Goal: Task Accomplishment & Management: Complete application form

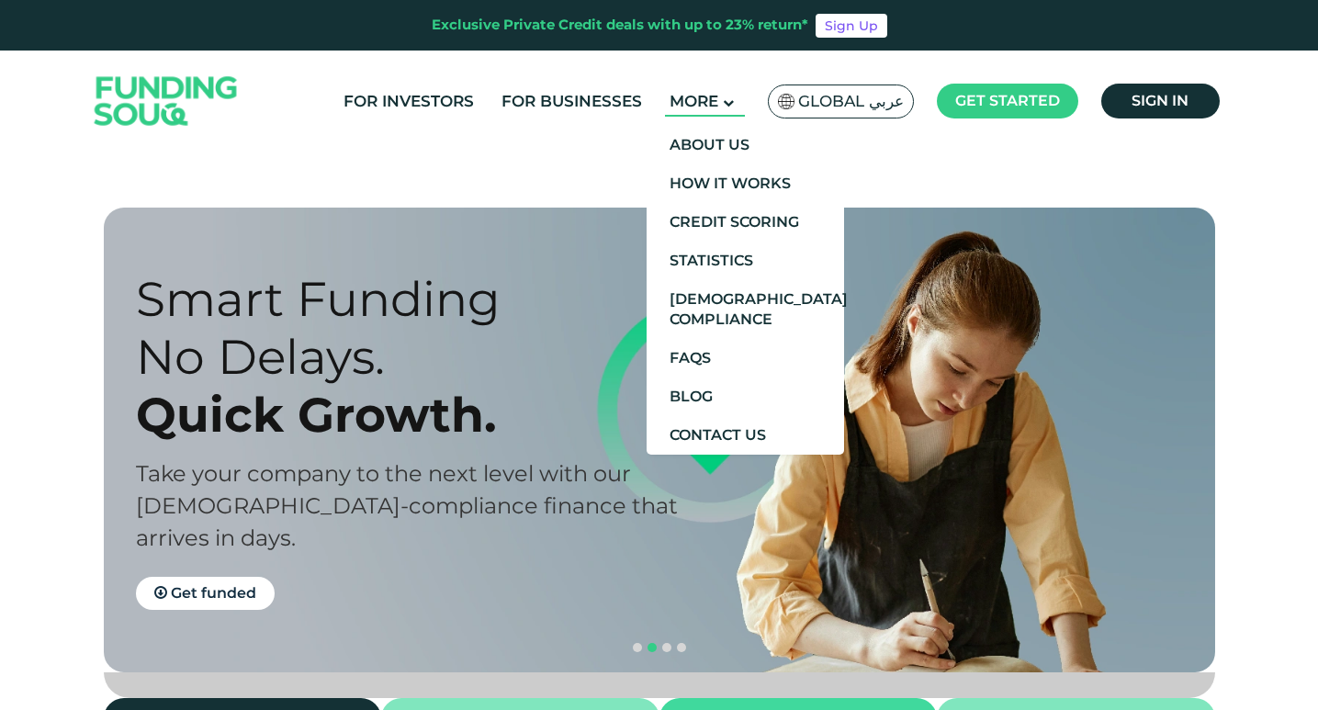
click at [738, 112] on main "More" at bounding box center [705, 101] width 80 height 30
click at [743, 433] on link "Contact Us" at bounding box center [746, 435] width 198 height 39
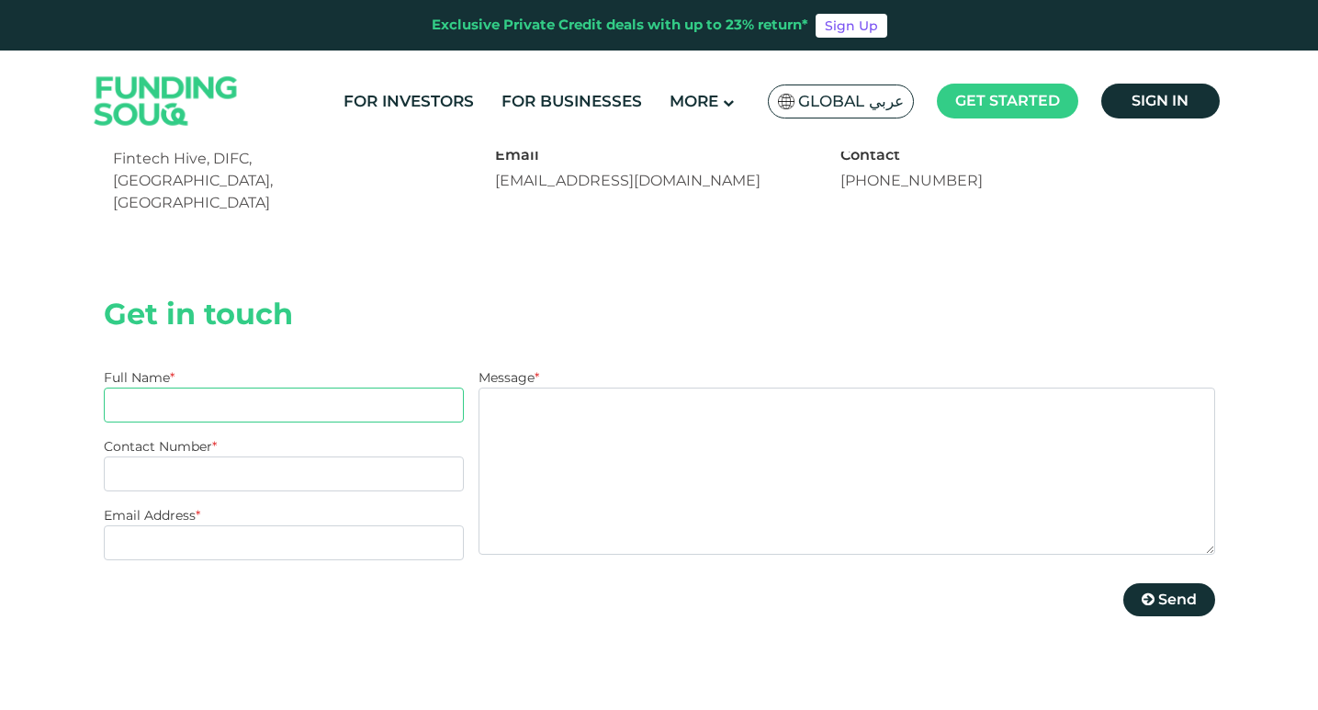
click at [228, 388] on input "Full Name *" at bounding box center [284, 405] width 361 height 35
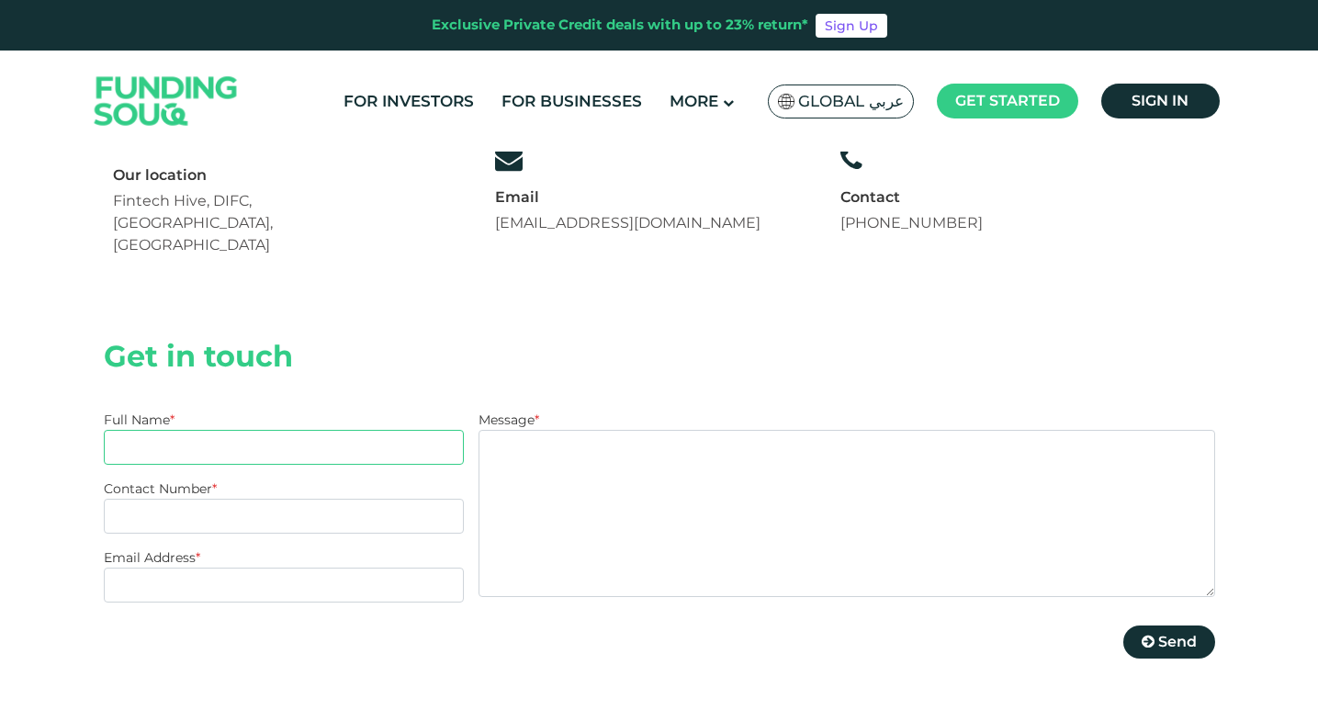
type input "[PERSON_NAME]"
type input "[PHONE_NUMBER]"
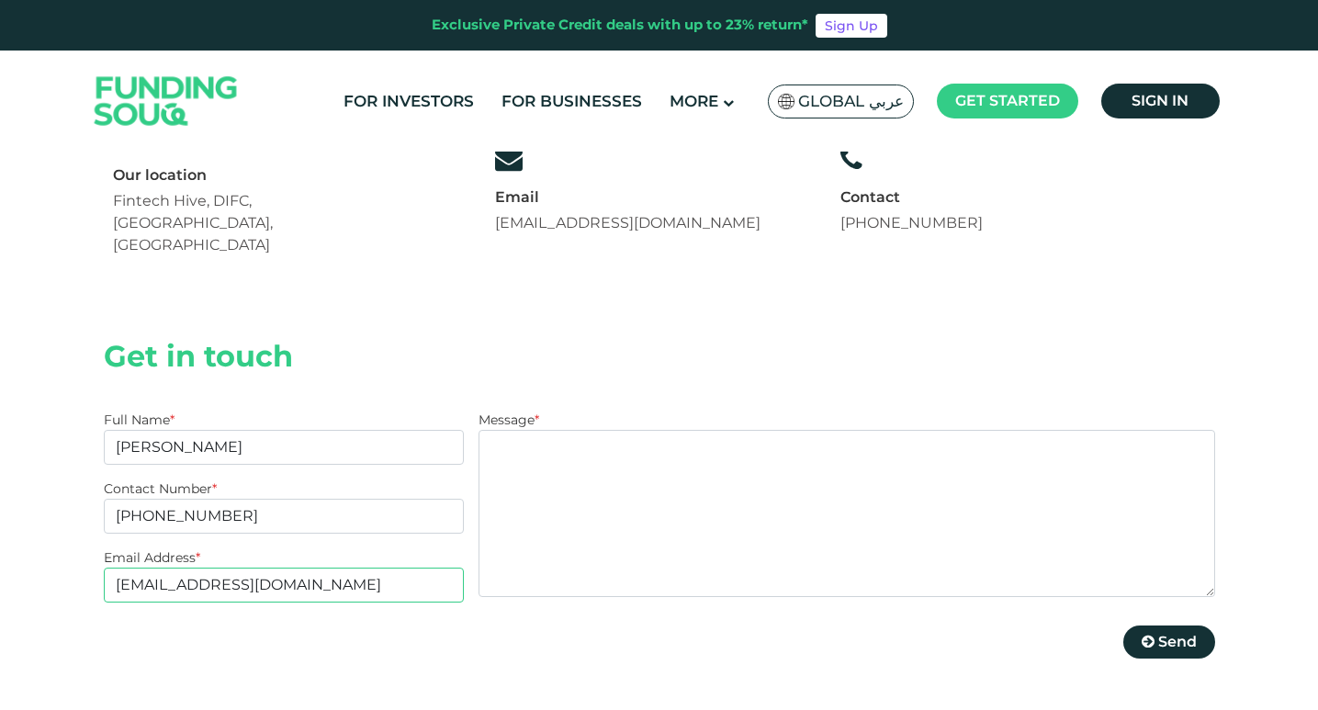
drag, startPoint x: 300, startPoint y: 493, endPoint x: 314, endPoint y: 493, distance: 13.8
click at [300, 568] on input "asif.a3gate@gmail.com" at bounding box center [284, 585] width 361 height 35
type input "a"
type input "[EMAIL_ADDRESS][DOMAIN_NAME]"
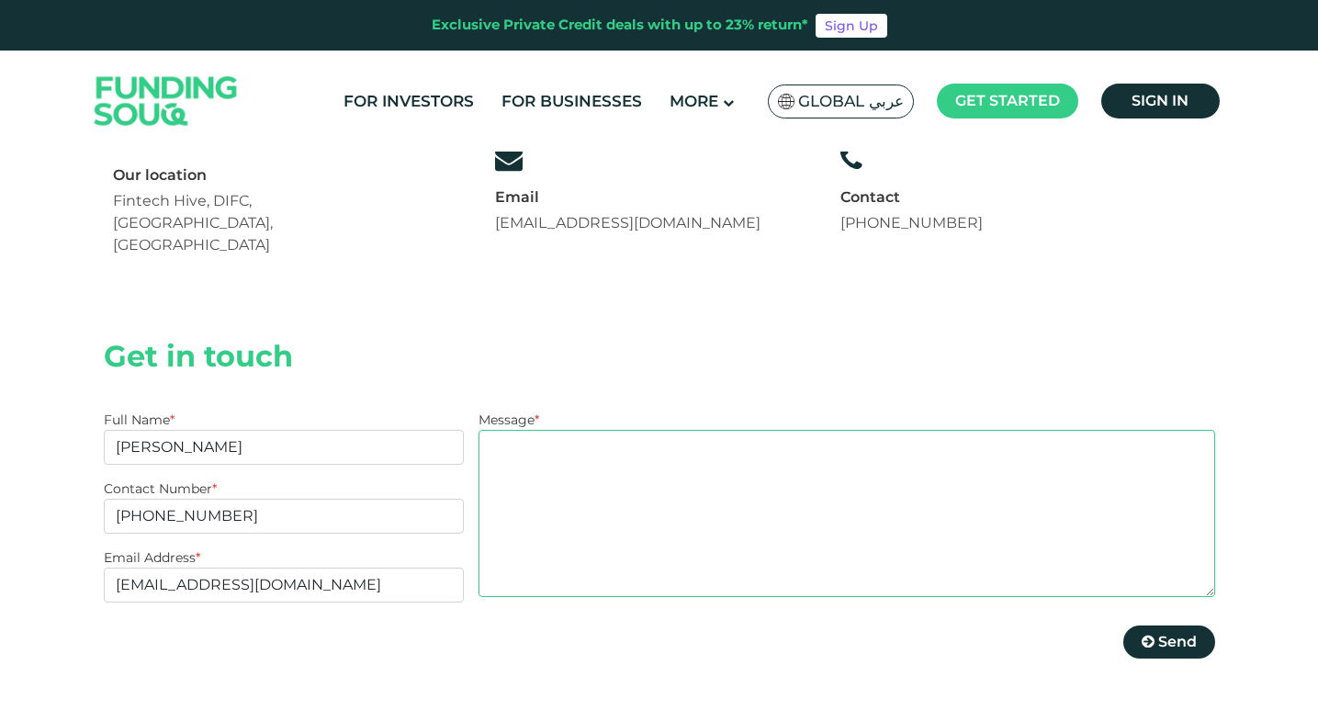
click at [602, 430] on textarea "Message *" at bounding box center [847, 513] width 736 height 167
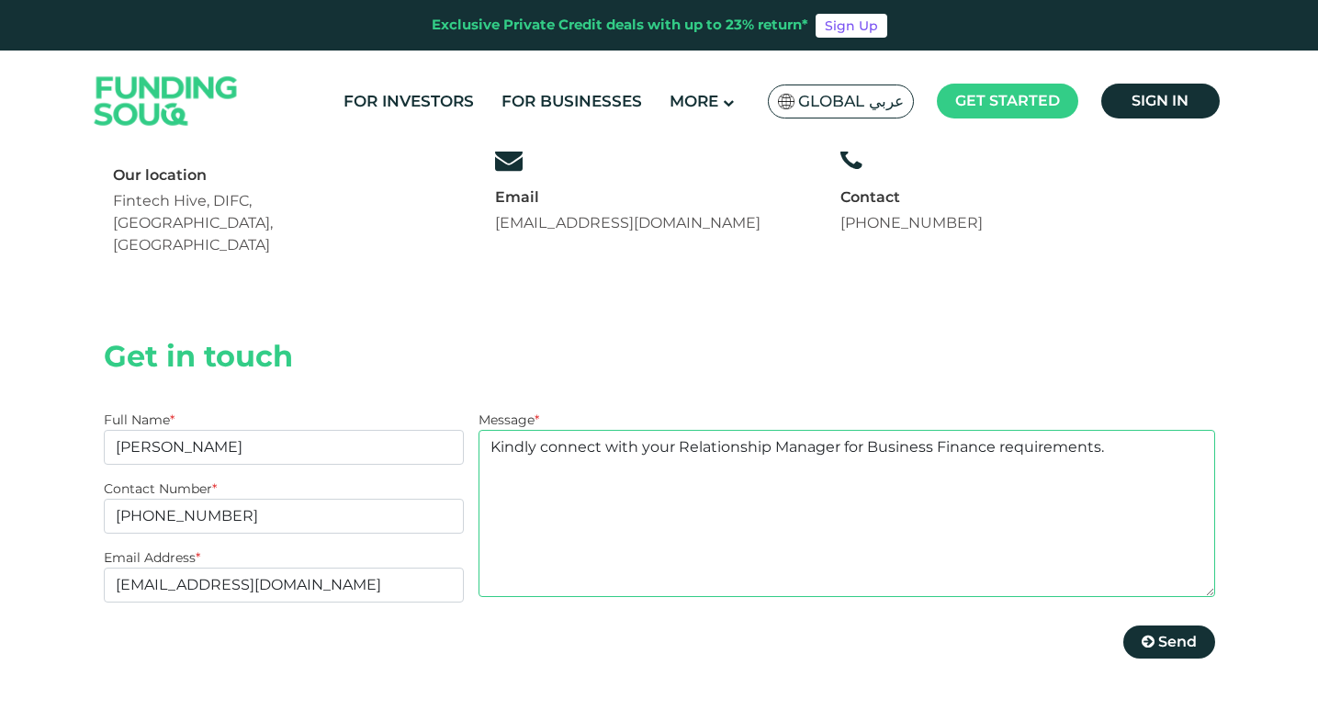
click at [635, 430] on textarea "Kindly connect with your Relationship Manager for Business Finance requirements." at bounding box center [847, 513] width 736 height 167
type textarea "Kindly connect with me your Relationship Manager for Business Finance requireme…"
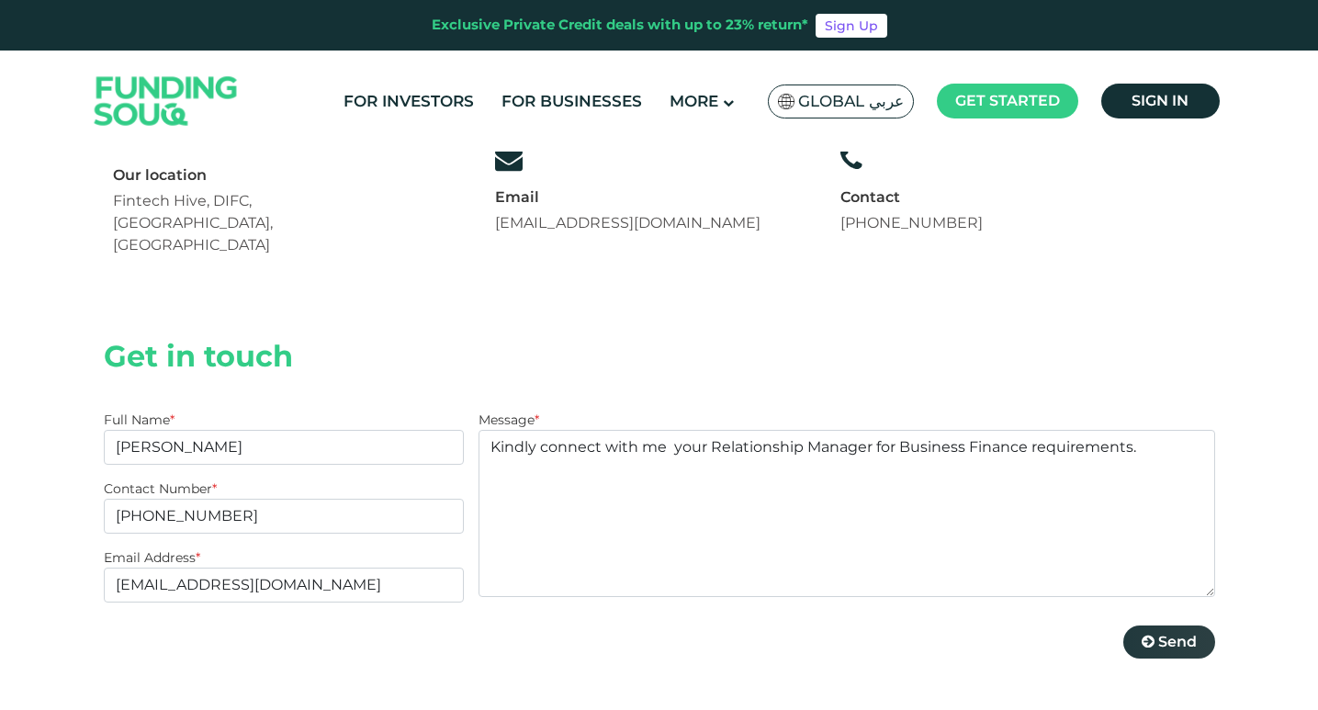
click at [1181, 633] on span "Send" at bounding box center [1178, 641] width 39 height 17
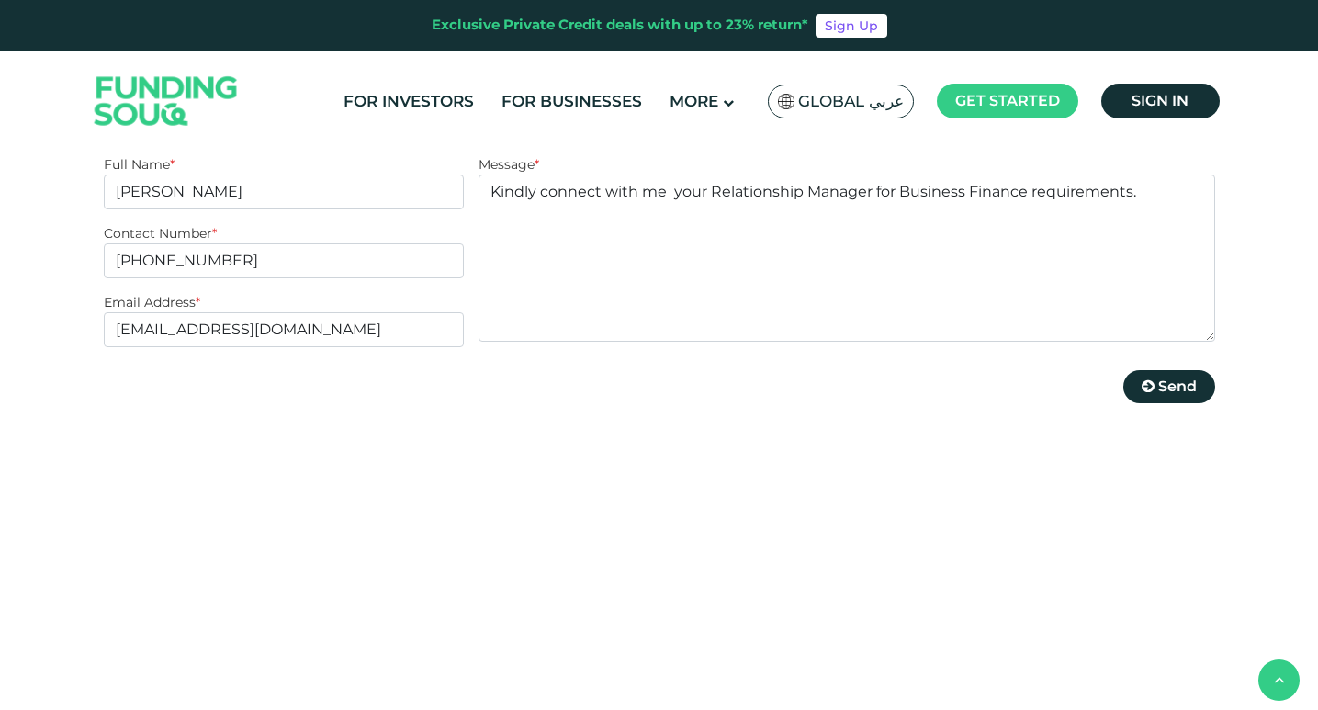
scroll to position [643, 0]
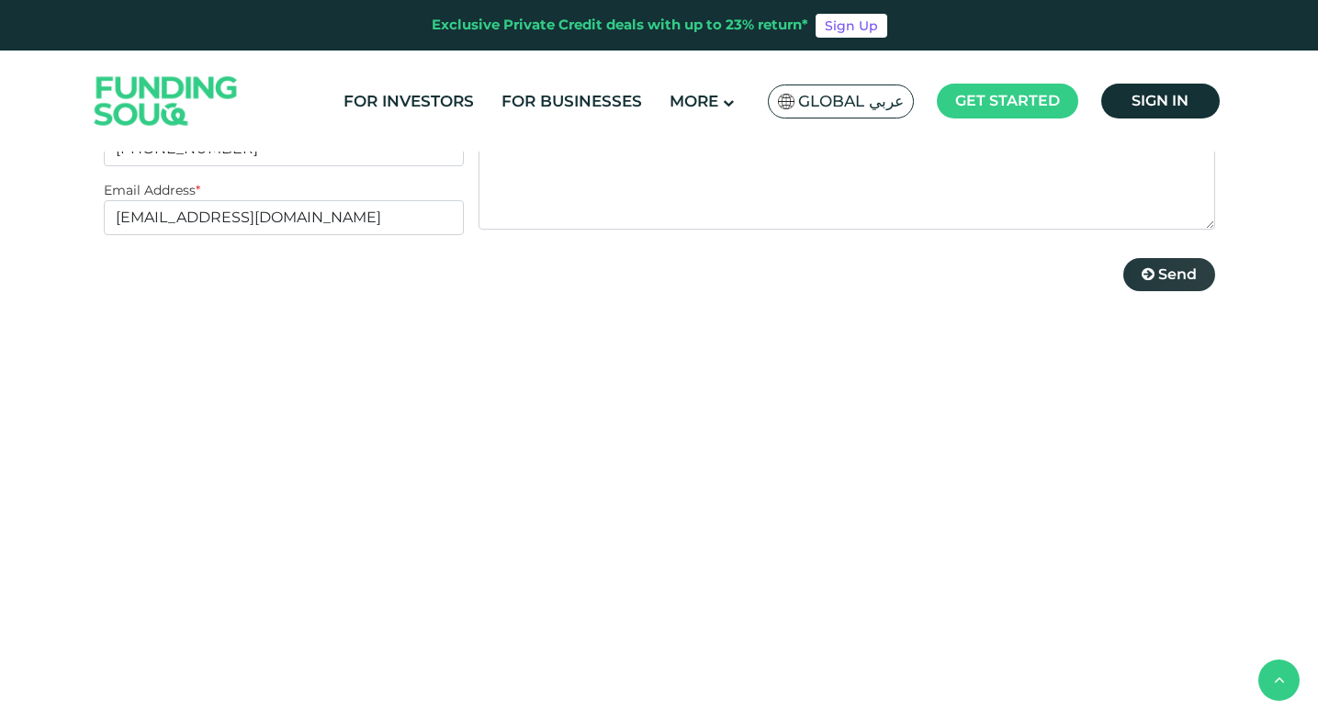
click at [1170, 266] on span "Send" at bounding box center [1178, 274] width 39 height 17
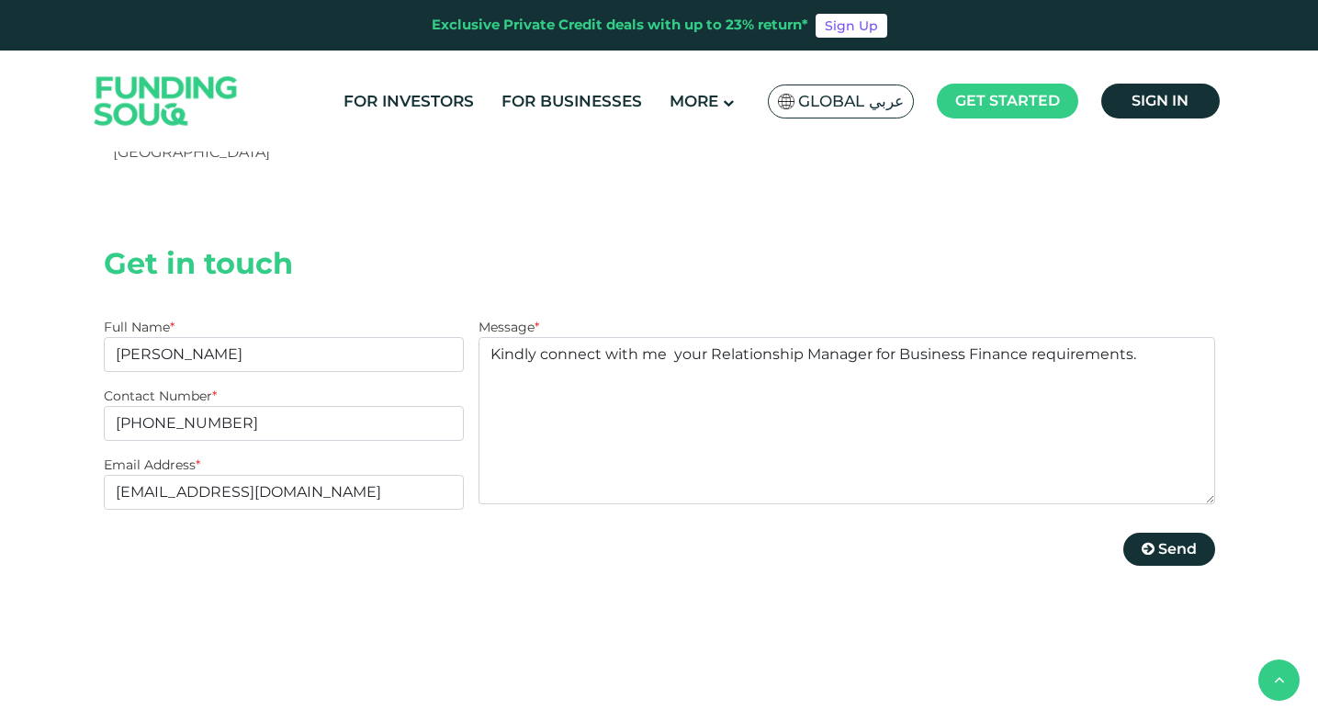
scroll to position [368, 0]
click at [1171, 541] on span "Send" at bounding box center [1178, 549] width 39 height 17
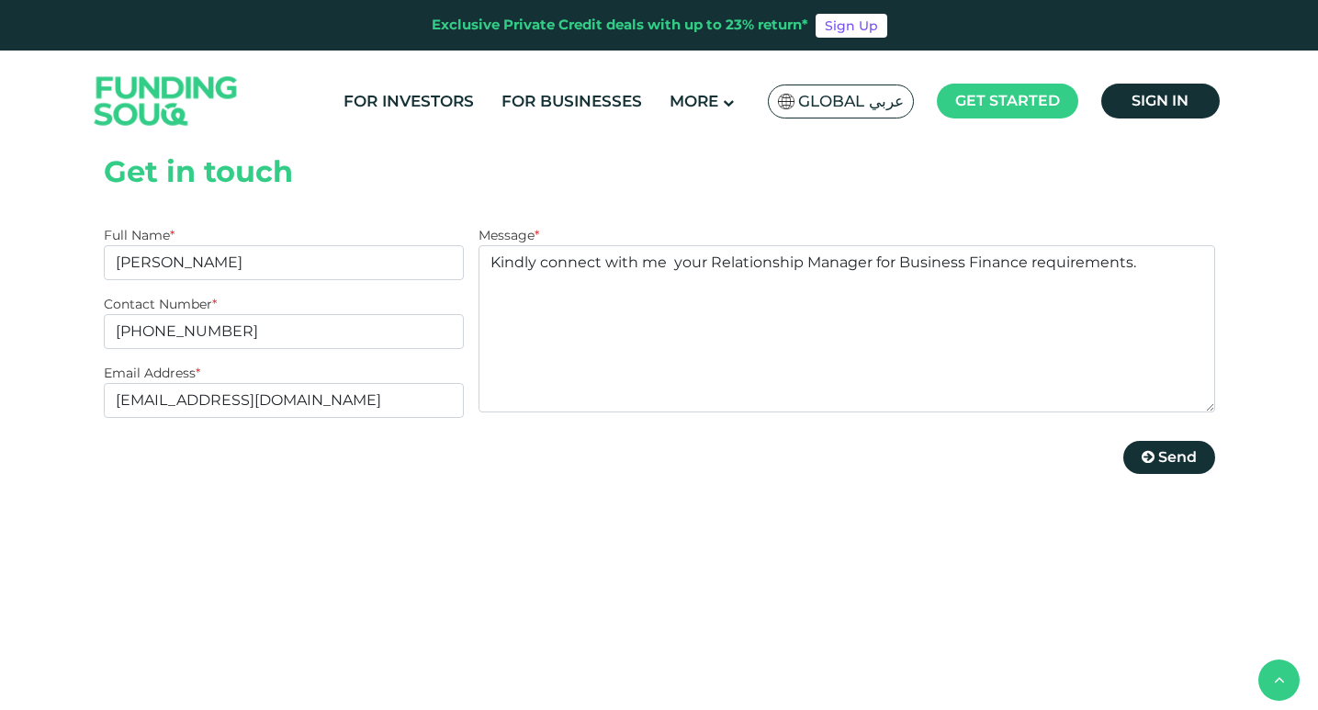
scroll to position [643, 0]
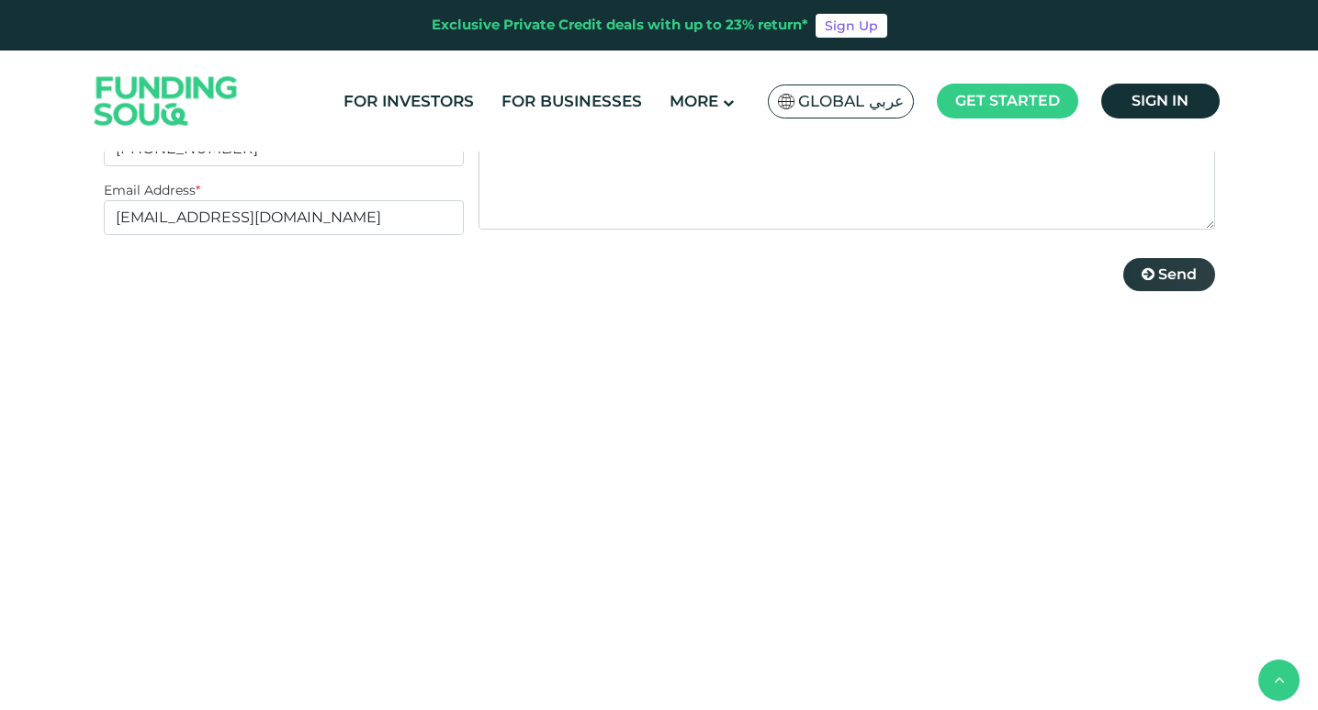
click at [1177, 266] on span "Send" at bounding box center [1178, 274] width 39 height 17
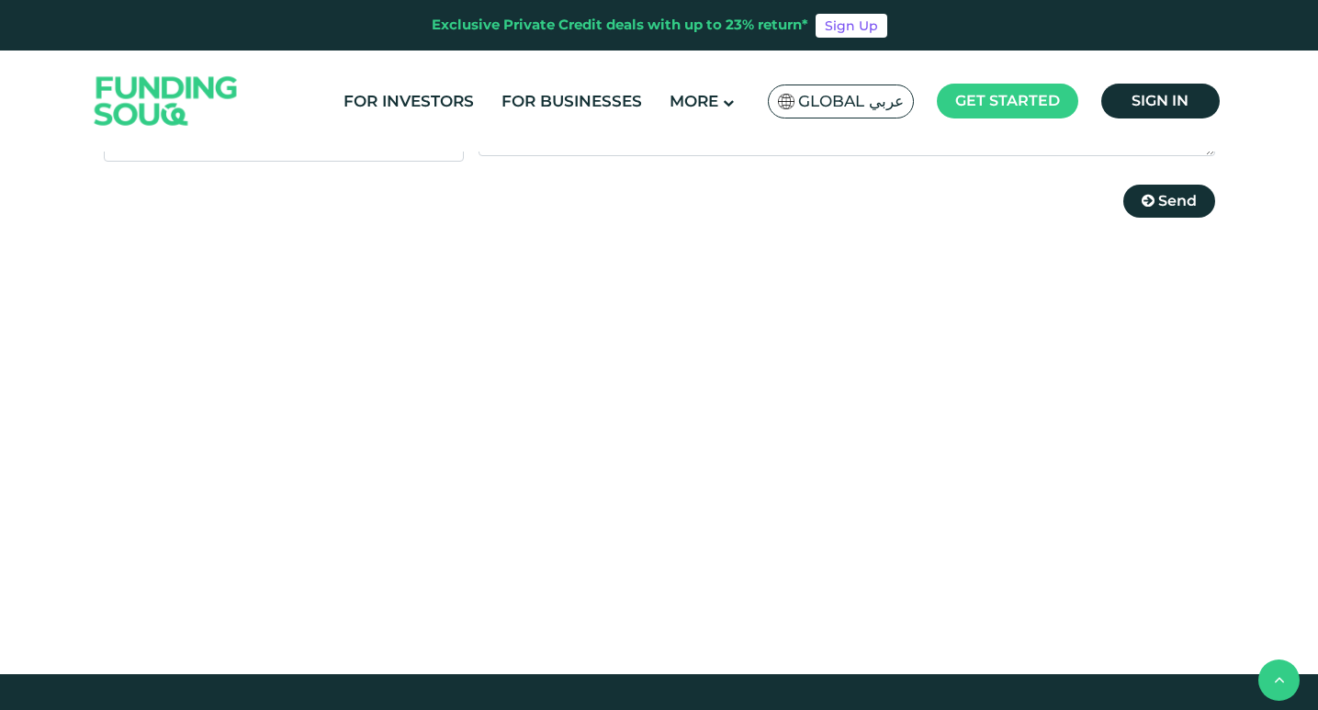
scroll to position [735, 0]
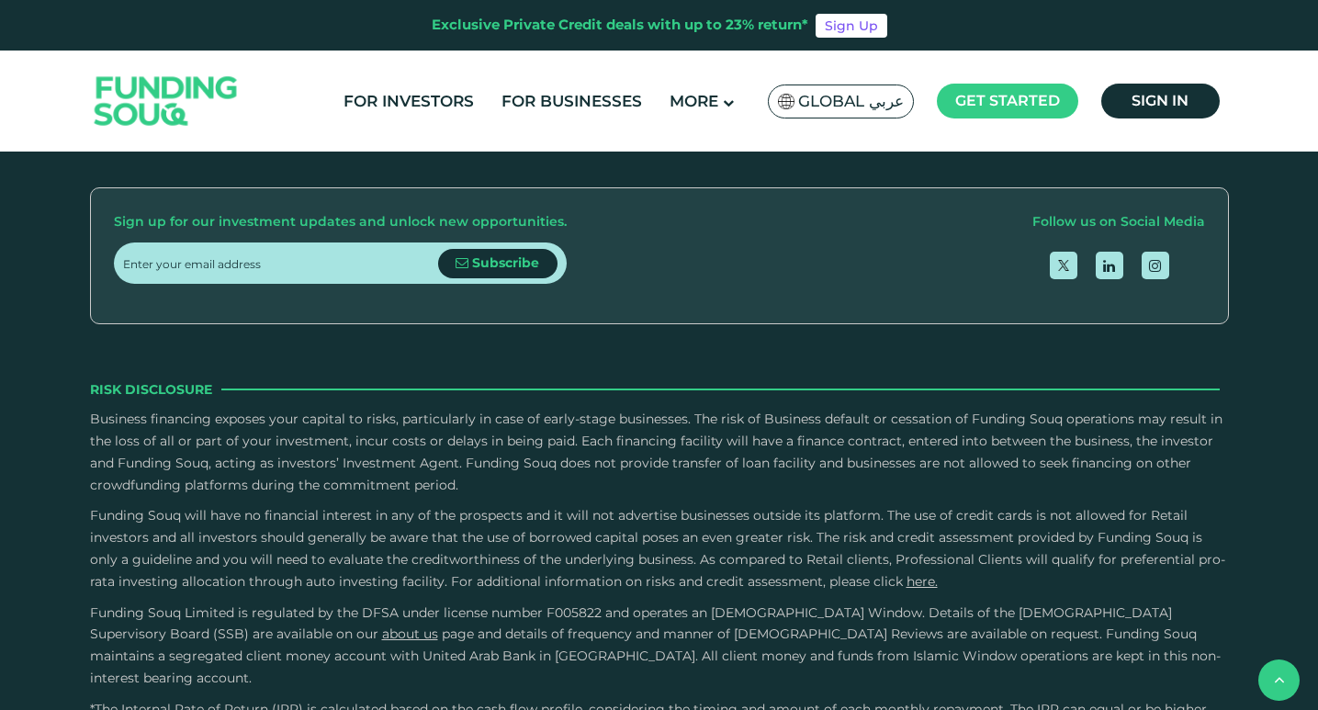
scroll to position [1742, 0]
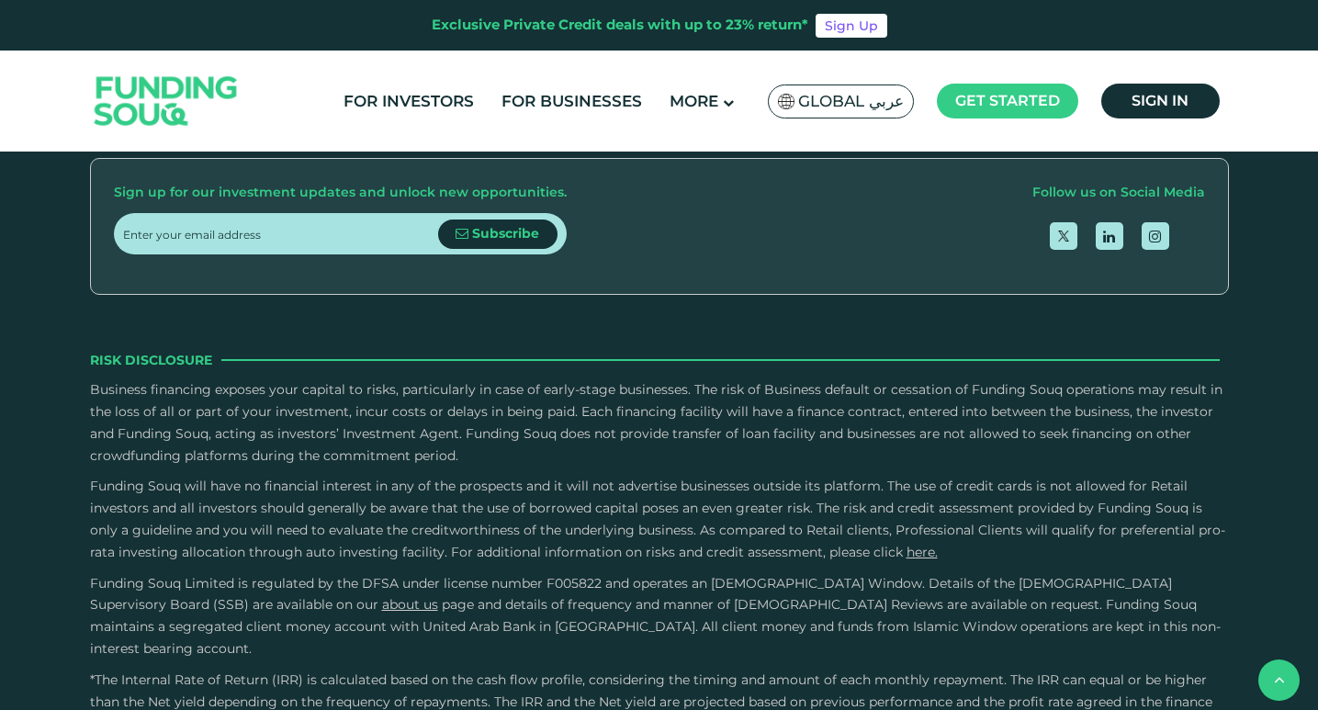
click at [1317, 601] on div "About About Us For Investors For Businesses" at bounding box center [659, 247] width 1318 height 1087
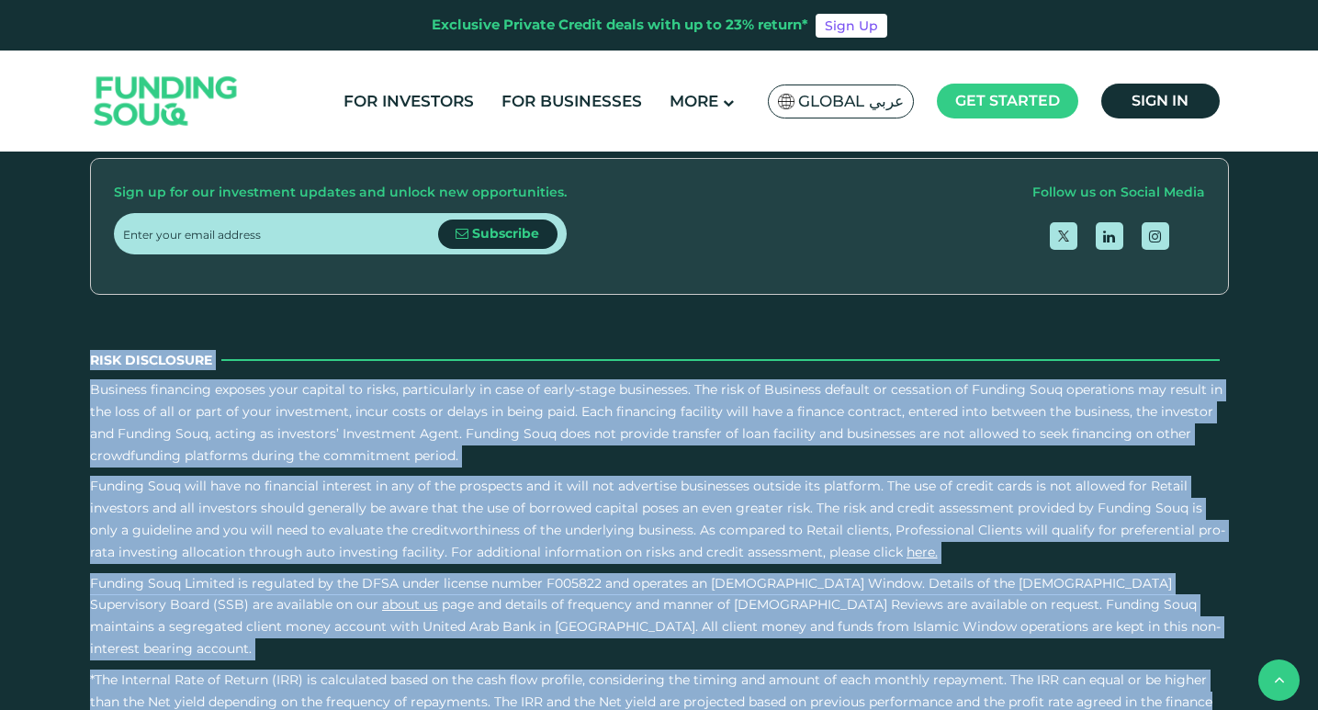
drag, startPoint x: 1317, startPoint y: 603, endPoint x: 1303, endPoint y: 180, distance: 422.9
click at [1303, 180] on div "About About Us For Investors For Businesses" at bounding box center [659, 247] width 1318 height 1087
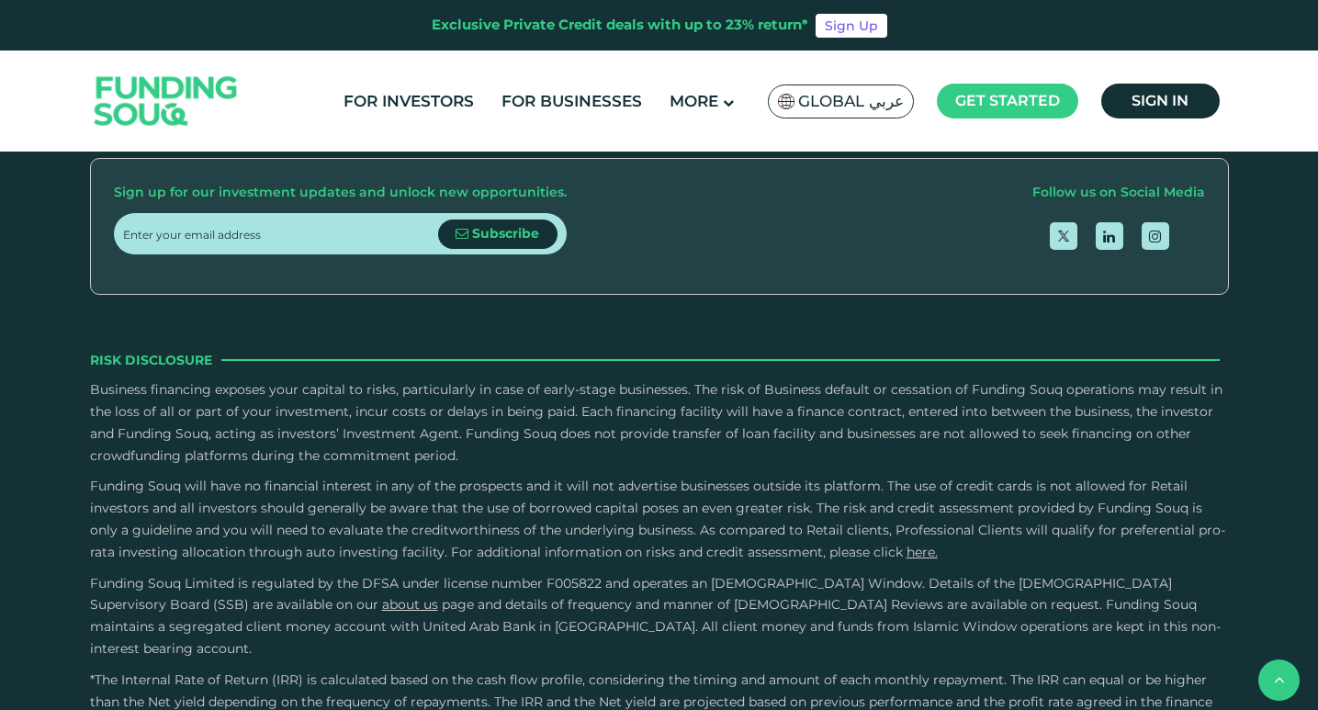
click at [741, 350] on div "Risk Disclosure" at bounding box center [659, 360] width 1139 height 20
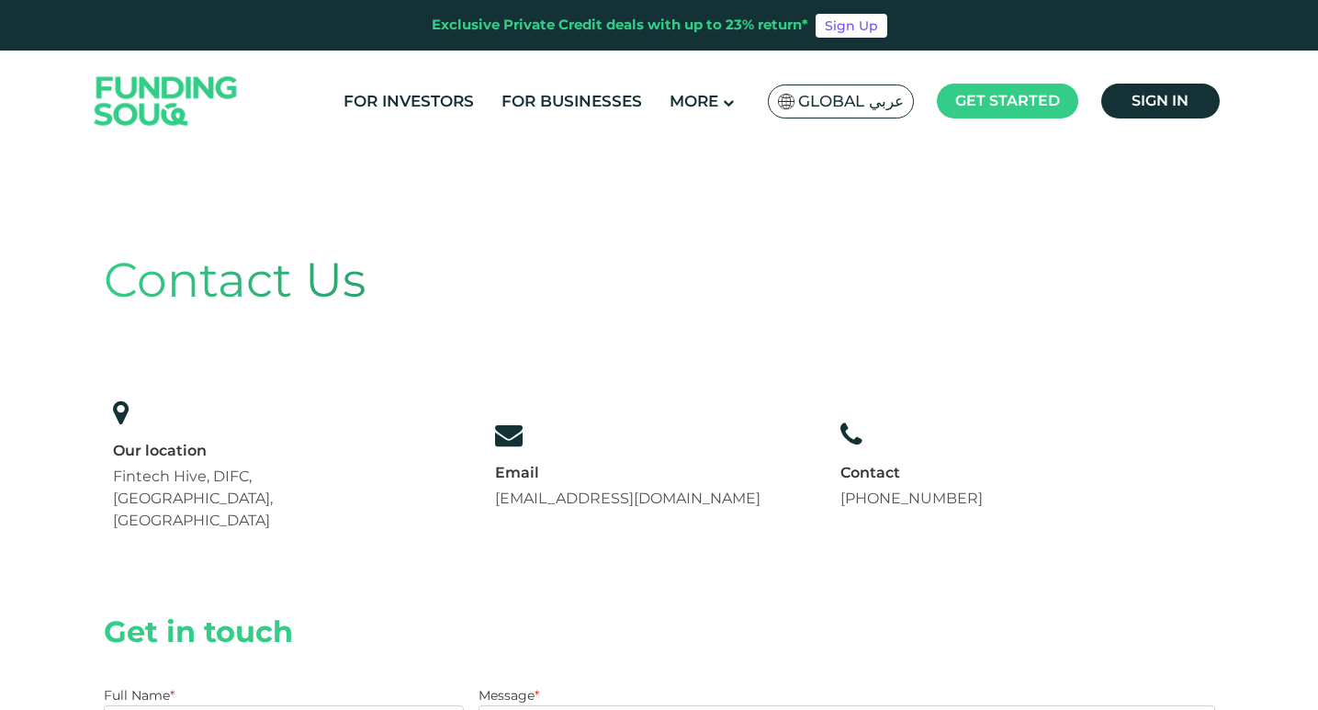
scroll to position [459, 0]
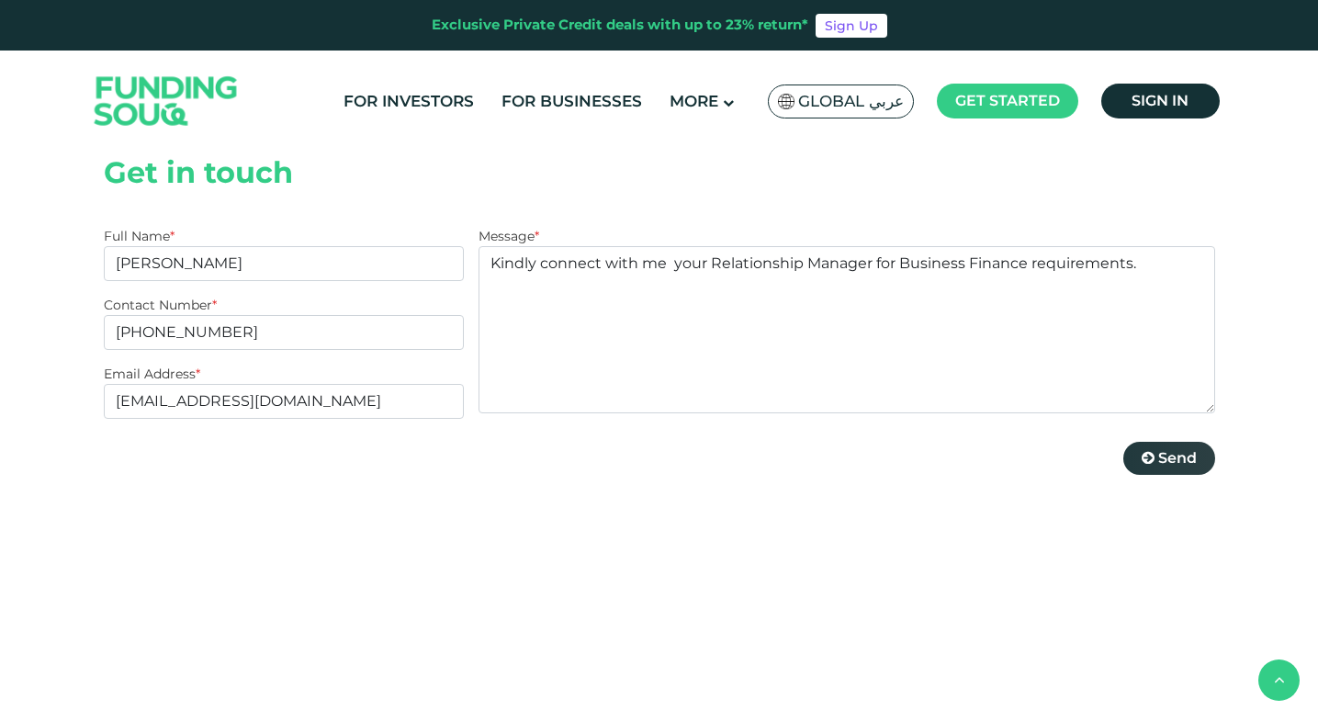
click at [1198, 442] on button "Send" at bounding box center [1170, 458] width 92 height 33
